Goal: Information Seeking & Learning: Learn about a topic

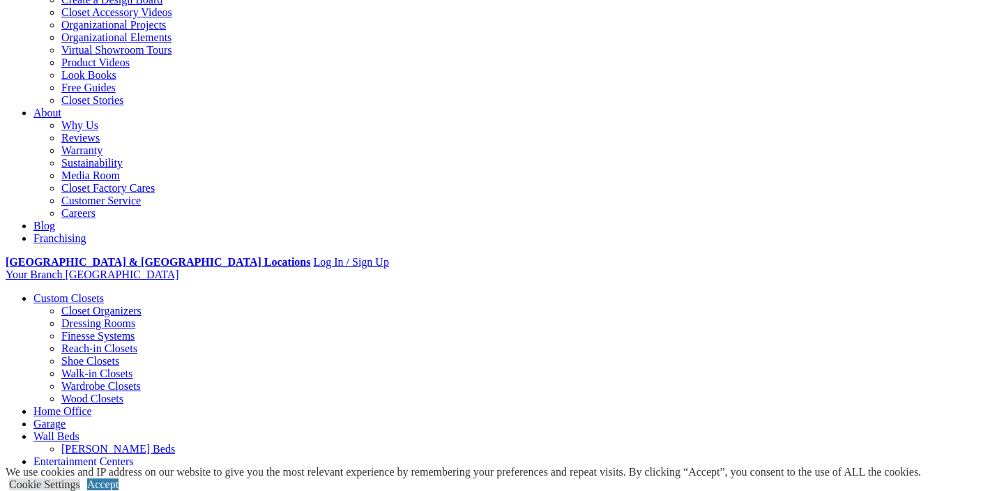
scroll to position [298, 0]
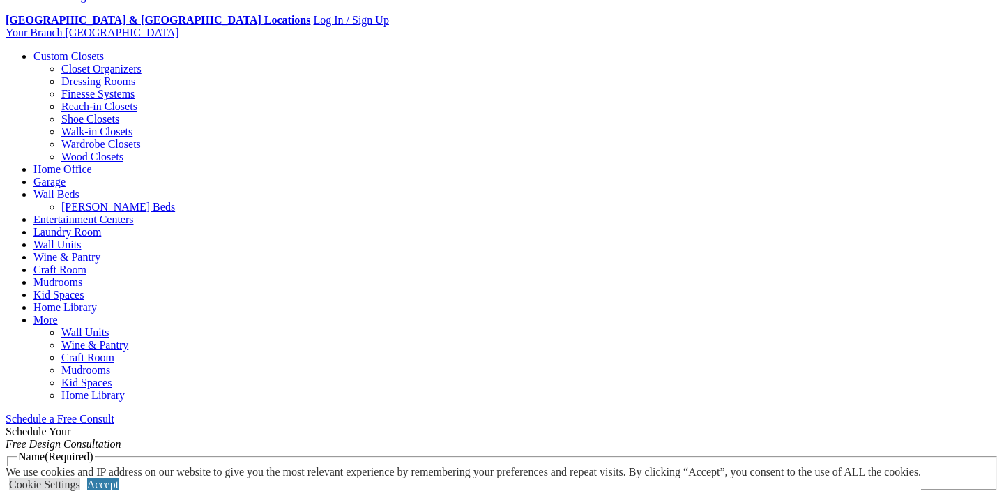
click at [81, 238] on link "Wall Units" at bounding box center [56, 244] width 47 height 12
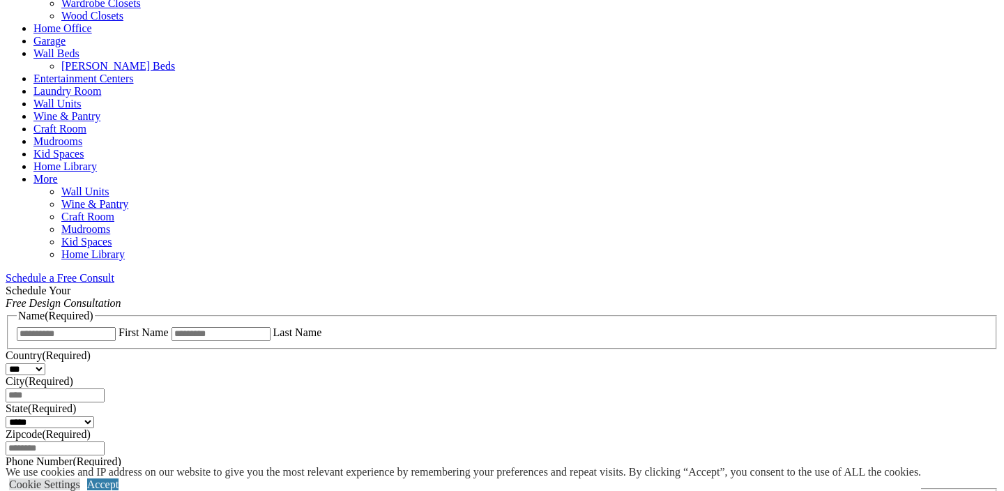
scroll to position [441, 0]
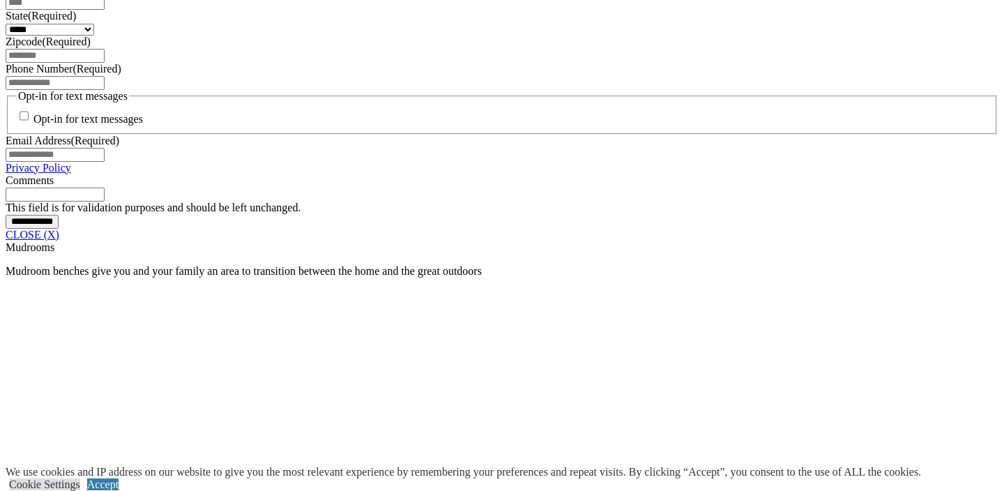
scroll to position [984, 0]
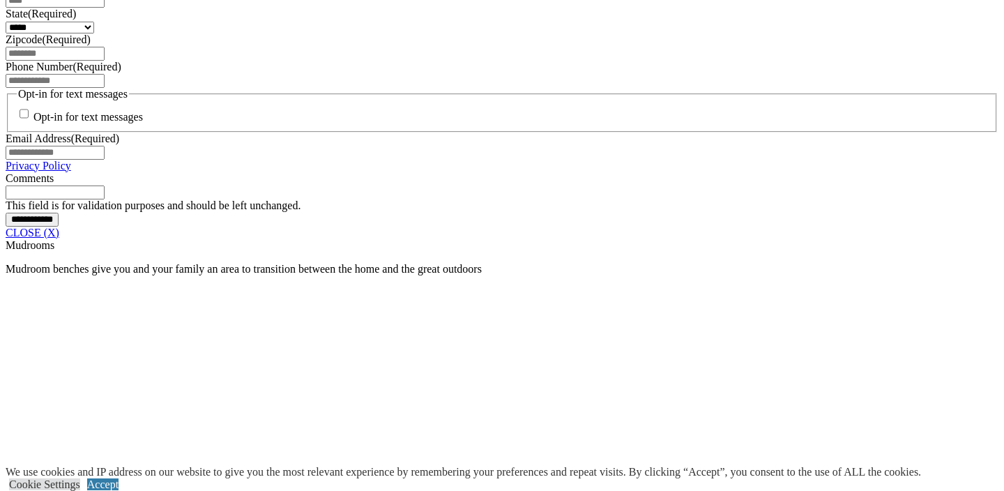
click at [59, 238] on link "CLOSE (X)" at bounding box center [33, 233] width 54 height 12
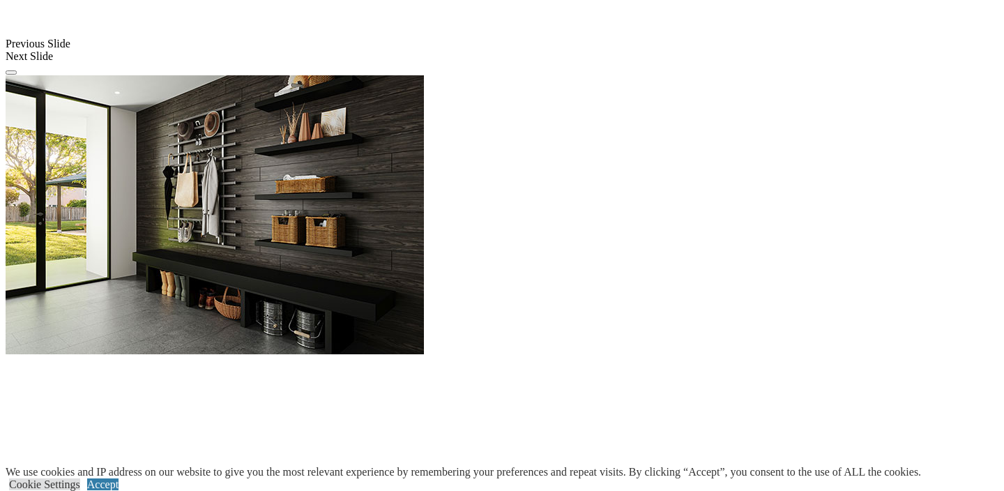
scroll to position [1207, 0]
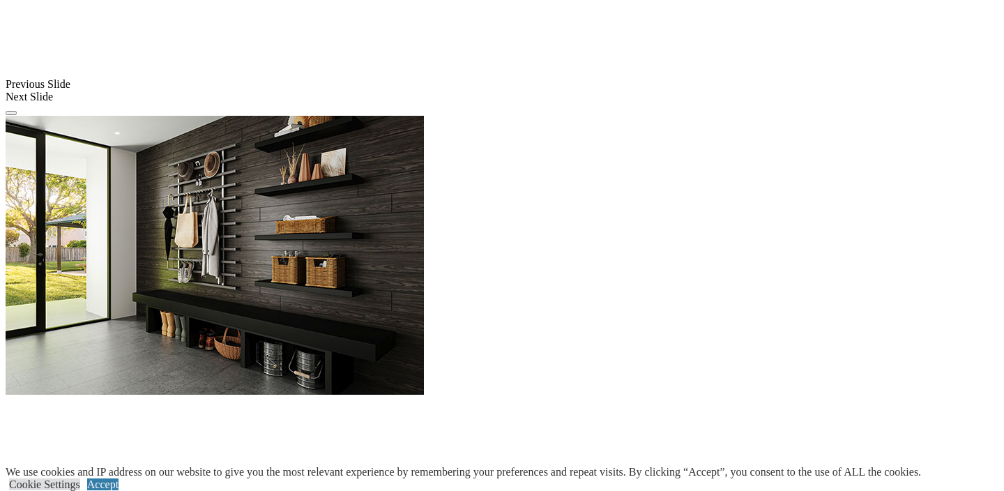
scroll to position [1163, 0]
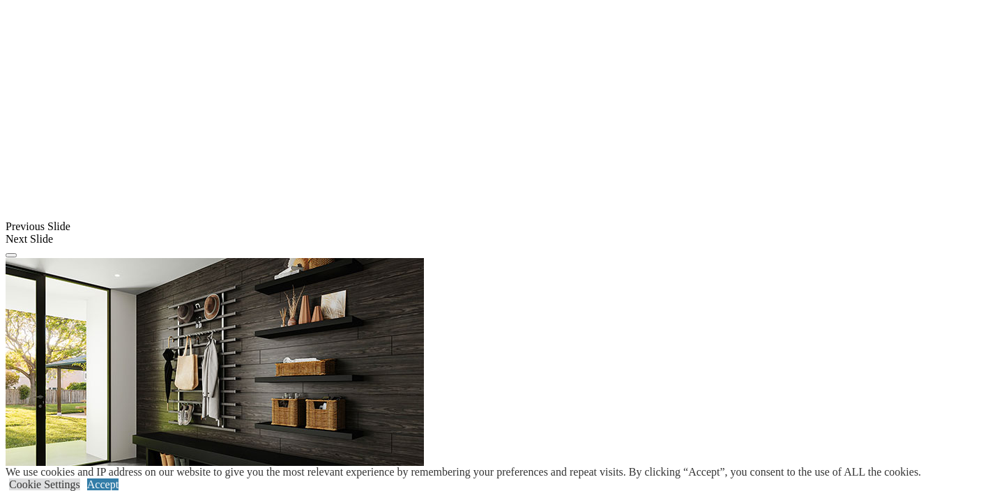
scroll to position [1002, 0]
